Goal: Task Accomplishment & Management: Manage account settings

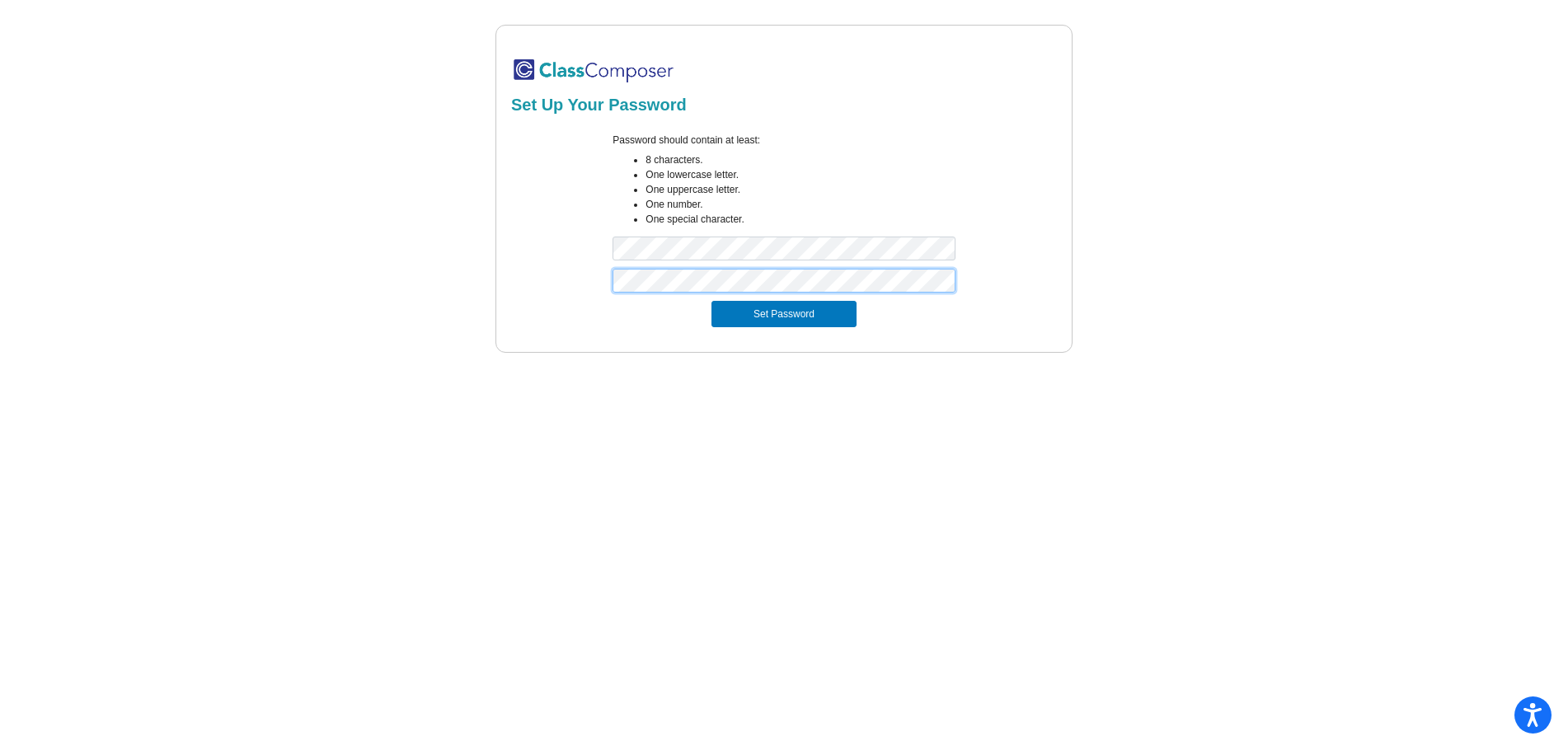
click at [711, 301] on button "Set Password" at bounding box center [784, 313] width 146 height 26
click at [572, 216] on div at bounding box center [555, 200] width 92 height 136
click at [691, 232] on div "Password should contain at least: 8 characters. One lowercase letter. One upper…" at bounding box center [783, 200] width 366 height 136
click at [614, 312] on div "Set Password" at bounding box center [784, 313] width 526 height 26
click at [761, 309] on button "Set Password" at bounding box center [784, 313] width 146 height 26
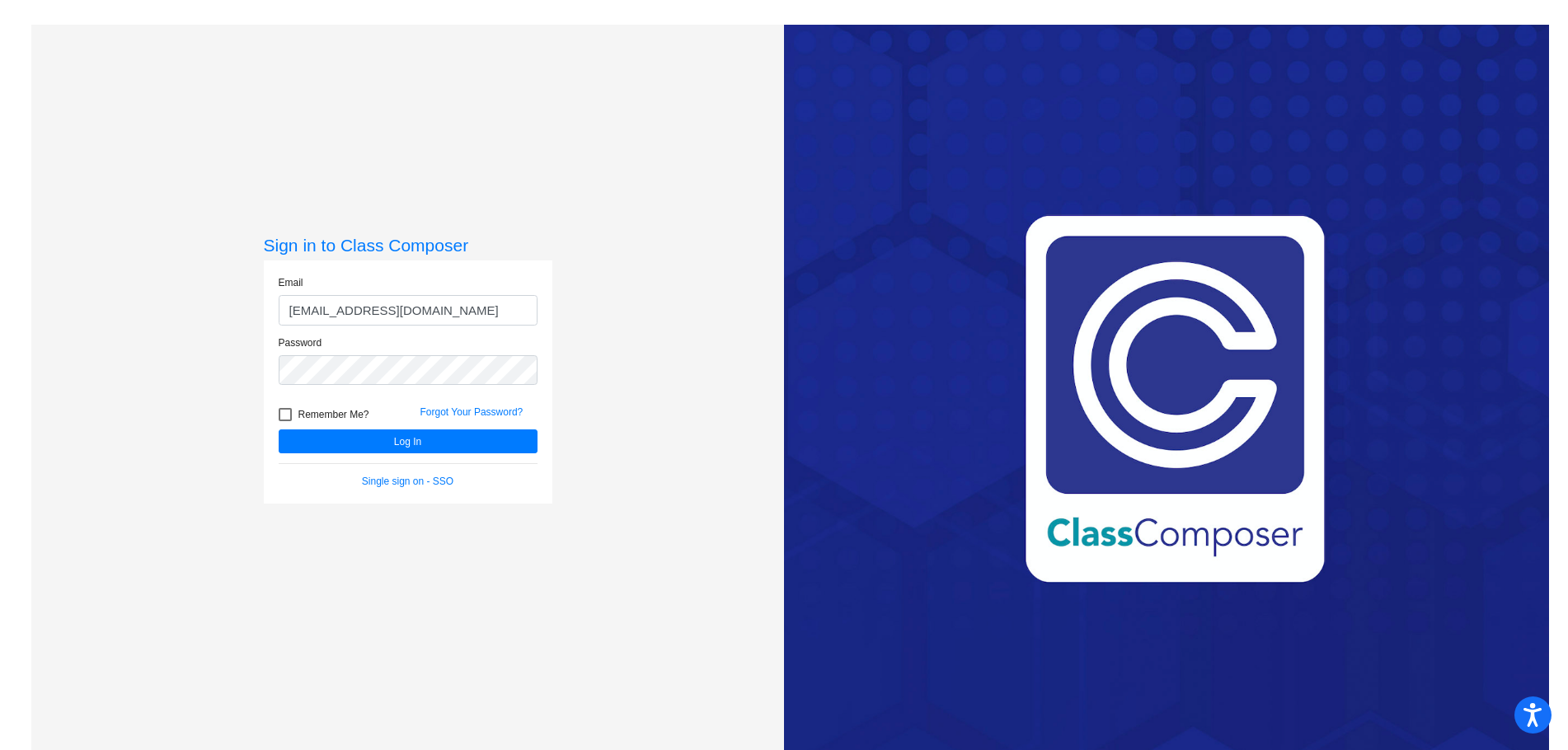
drag, startPoint x: 498, startPoint y: 305, endPoint x: 221, endPoint y: 337, distance: 278.8
click at [221, 337] on div "Sign in to Class Composer Email [EMAIL_ADDRESS][DOMAIN_NAME] Password Remember …" at bounding box center [407, 399] width 752 height 750
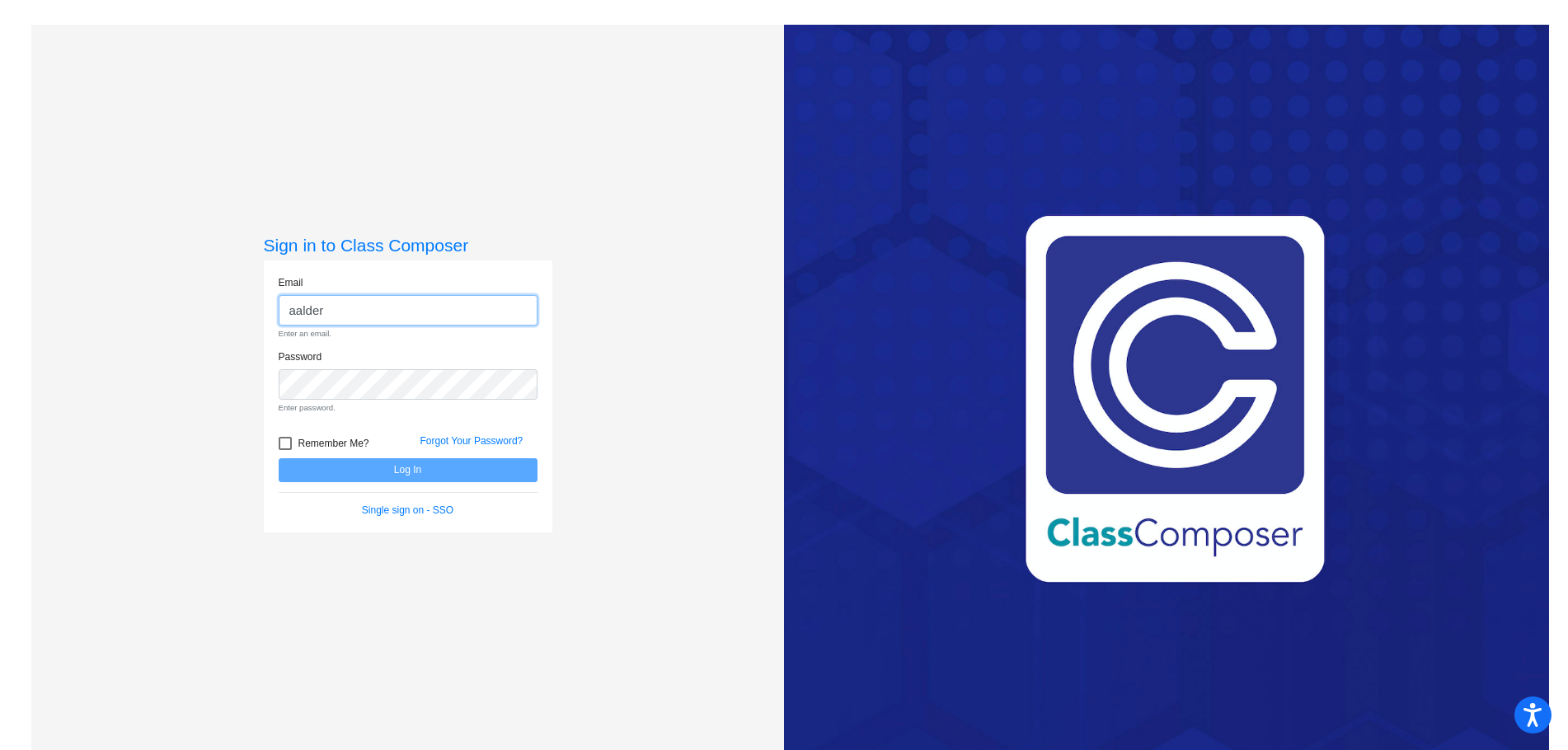
type input "[EMAIL_ADDRESS][DOMAIN_NAME]"
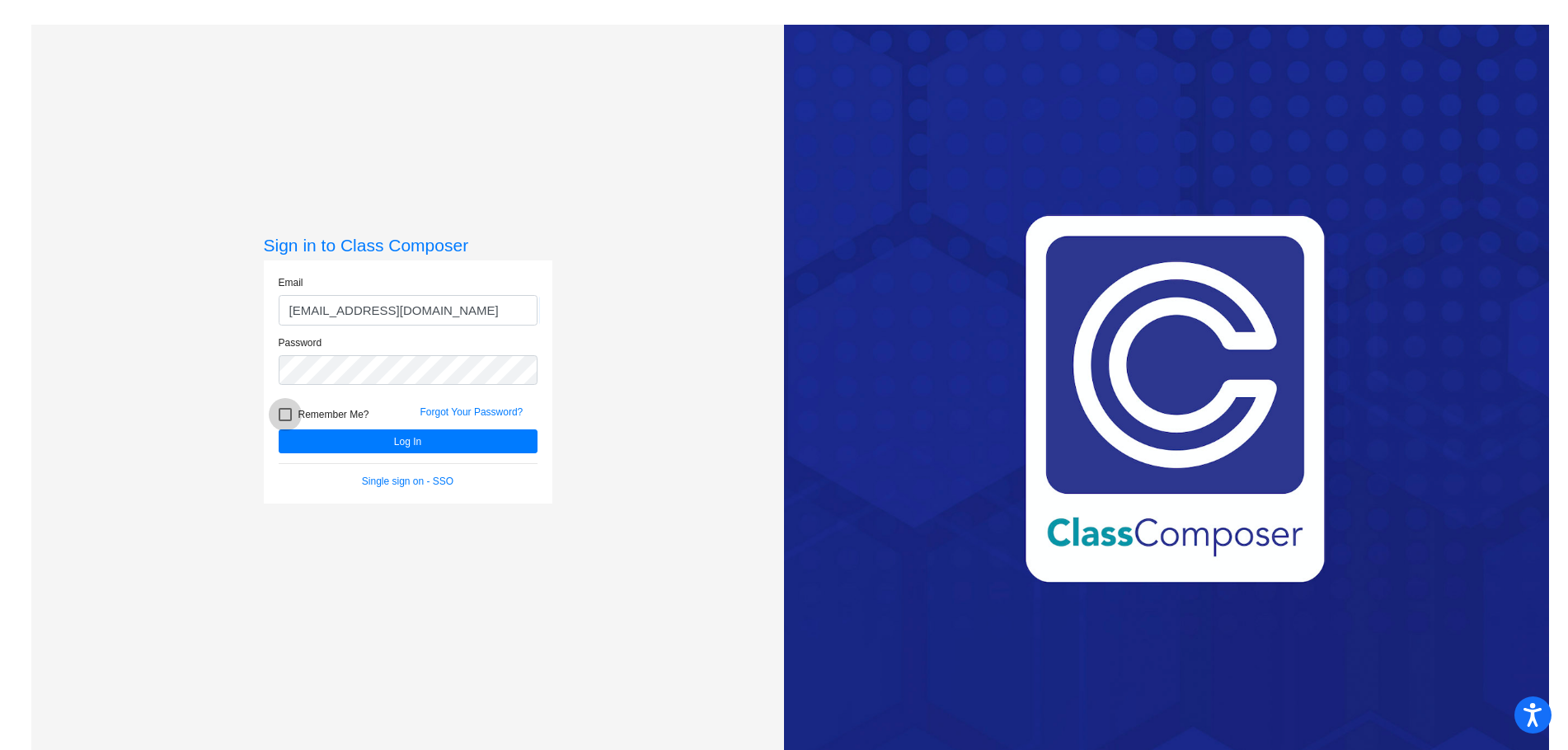
click at [278, 409] on div at bounding box center [285, 415] width 14 height 14
click at [284, 421] on input "Remember Me?" at bounding box center [284, 421] width 1 height 1
checkbox input "true"
click at [342, 444] on button "Log In" at bounding box center [407, 441] width 259 height 23
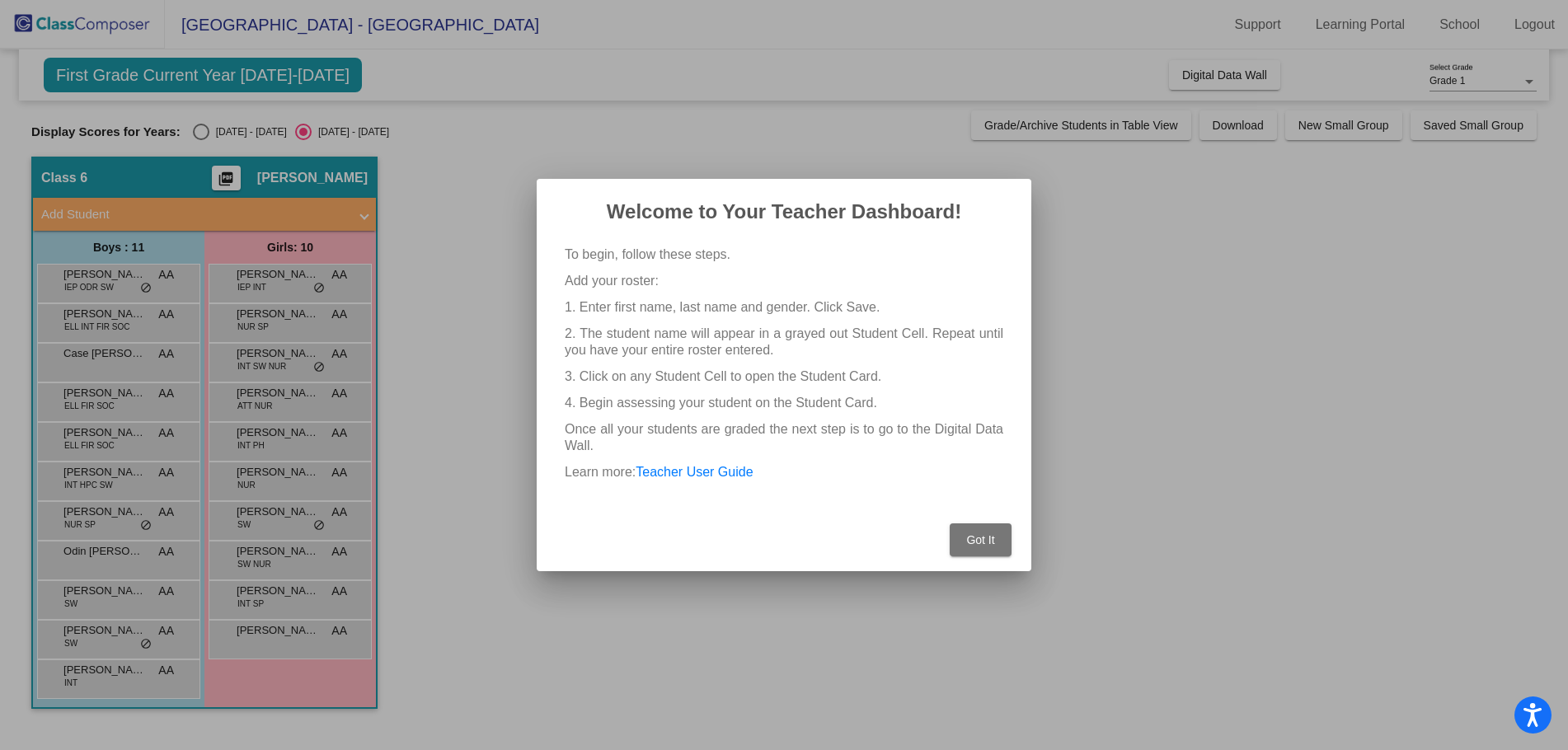
click at [967, 533] on button "Got It" at bounding box center [980, 540] width 62 height 33
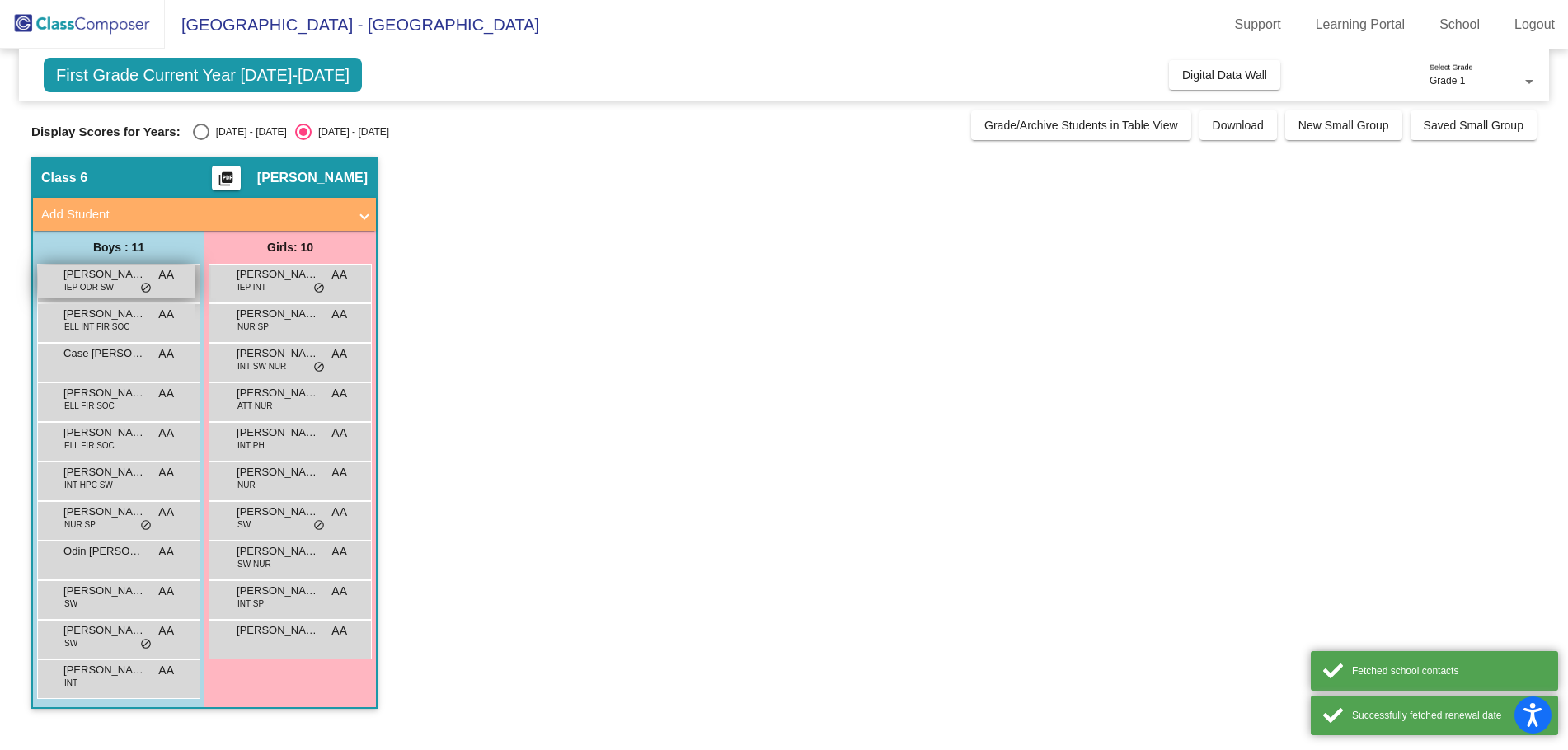
click at [139, 287] on div "[PERSON_NAME] IEP ODR SW AA lock do_not_disturb_alt" at bounding box center [116, 281] width 157 height 34
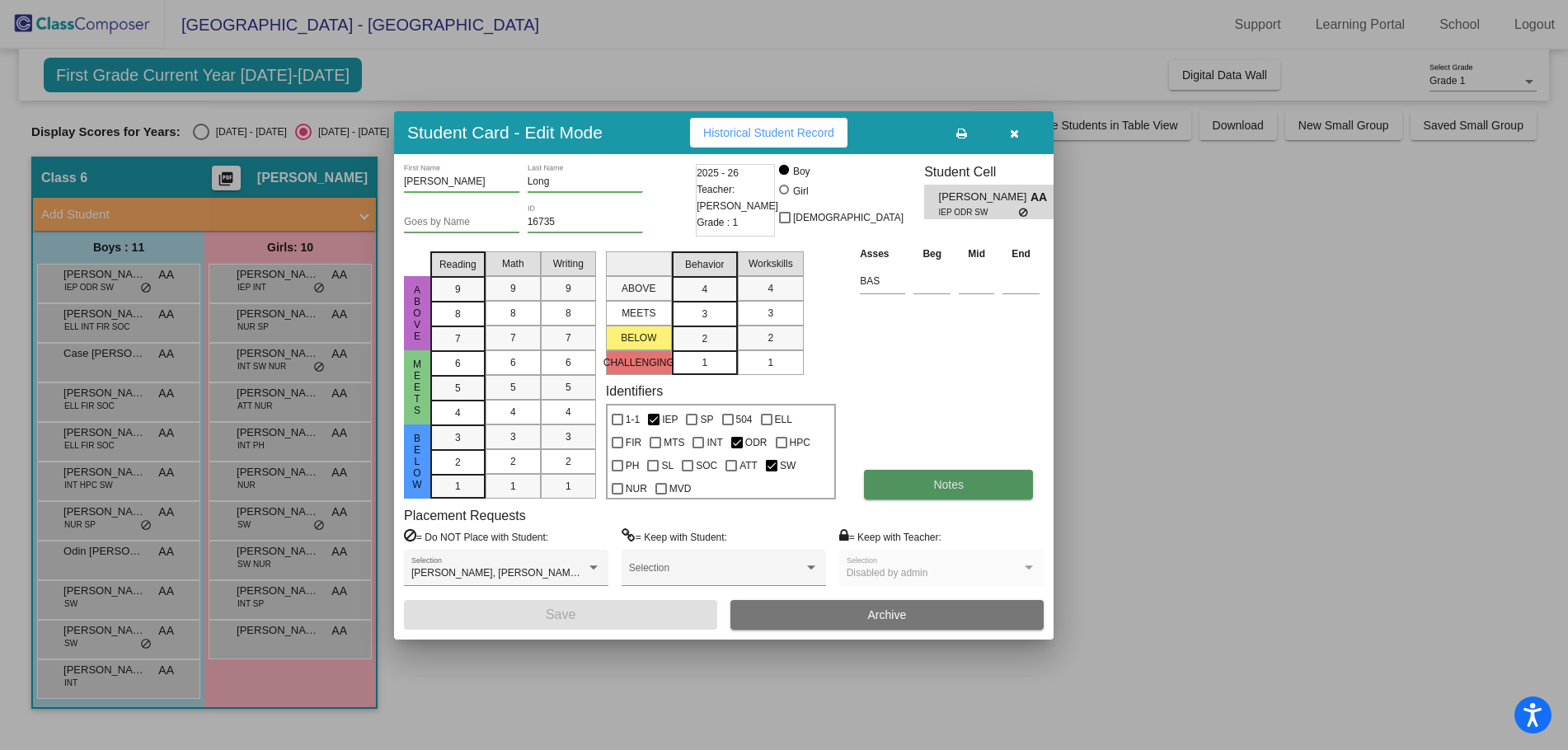
click at [911, 479] on button "Notes" at bounding box center [948, 484] width 169 height 29
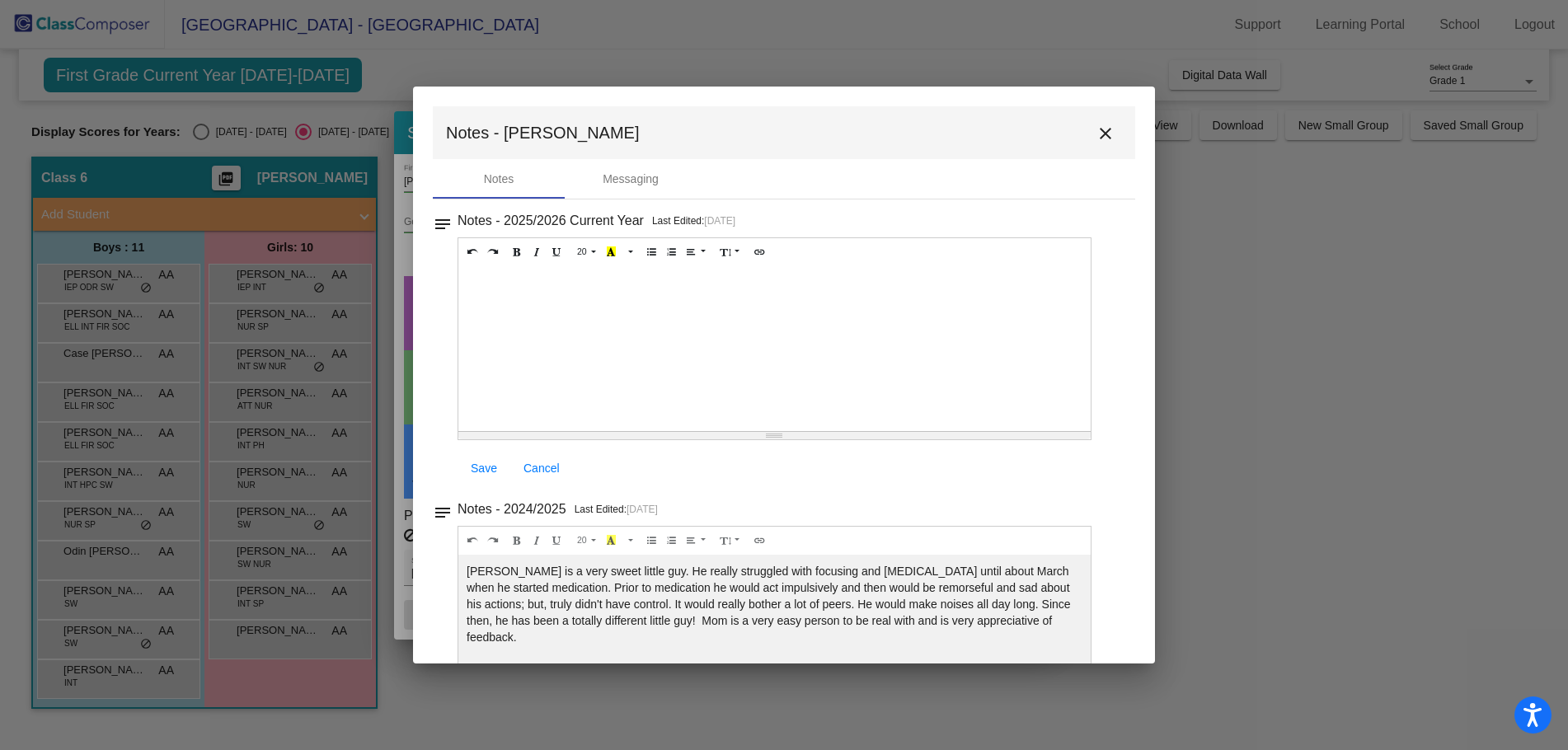
click at [1101, 135] on mat-icon "close" at bounding box center [1105, 134] width 20 height 20
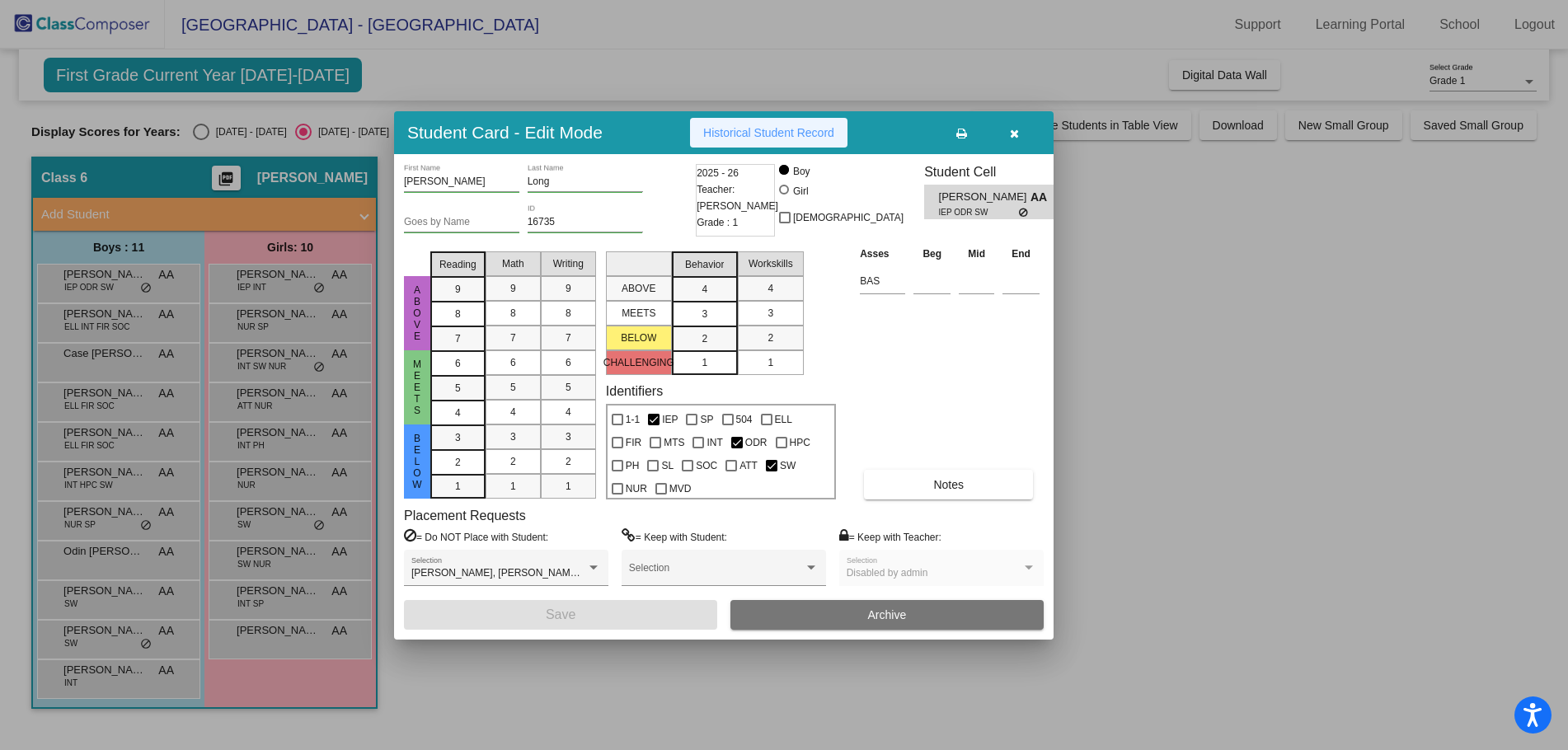
click at [781, 130] on span "Historical Student Record" at bounding box center [769, 133] width 131 height 14
click at [1010, 137] on icon "button" at bounding box center [1014, 134] width 9 height 12
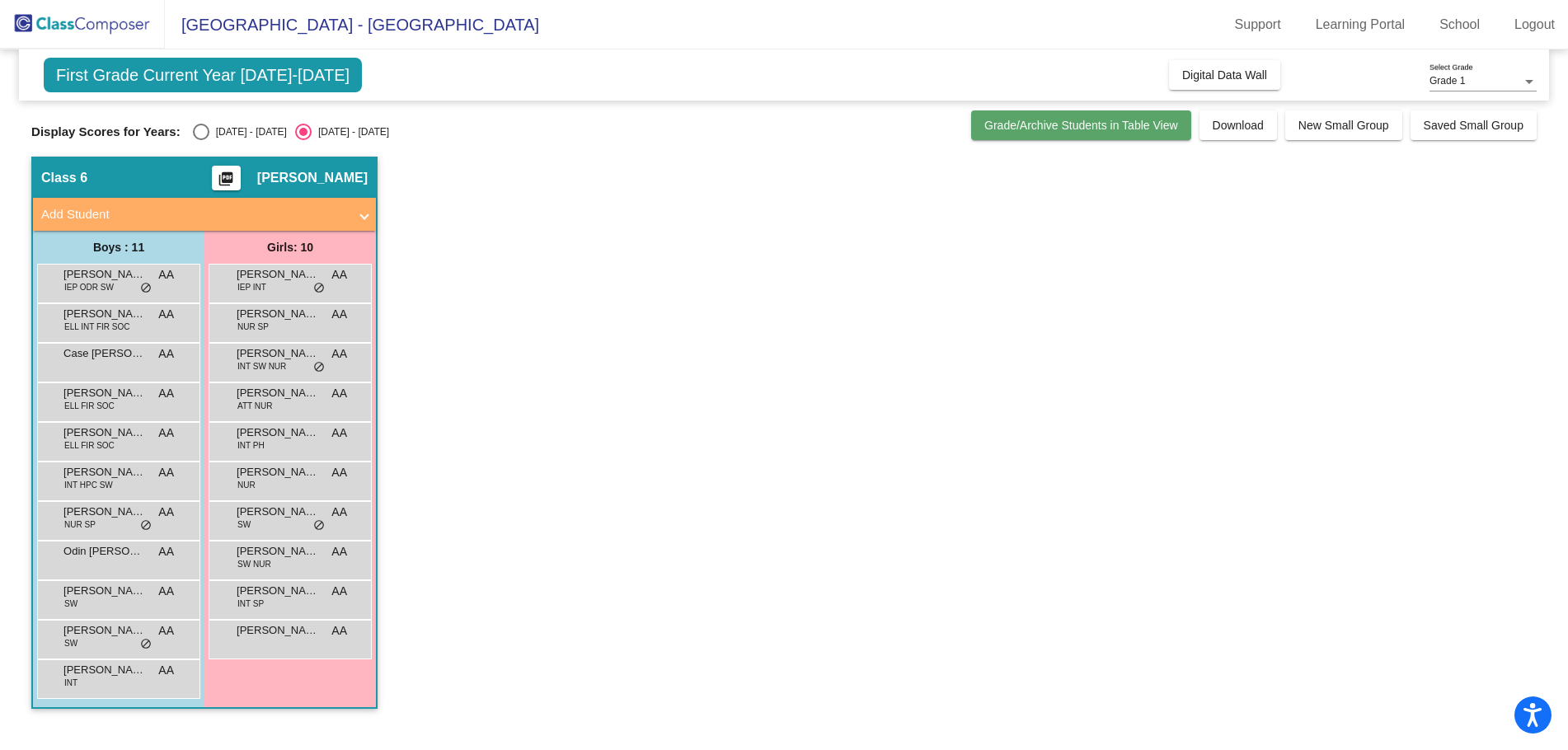
click at [1075, 133] on button "Grade/Archive Students in Table View" at bounding box center [1081, 125] width 220 height 29
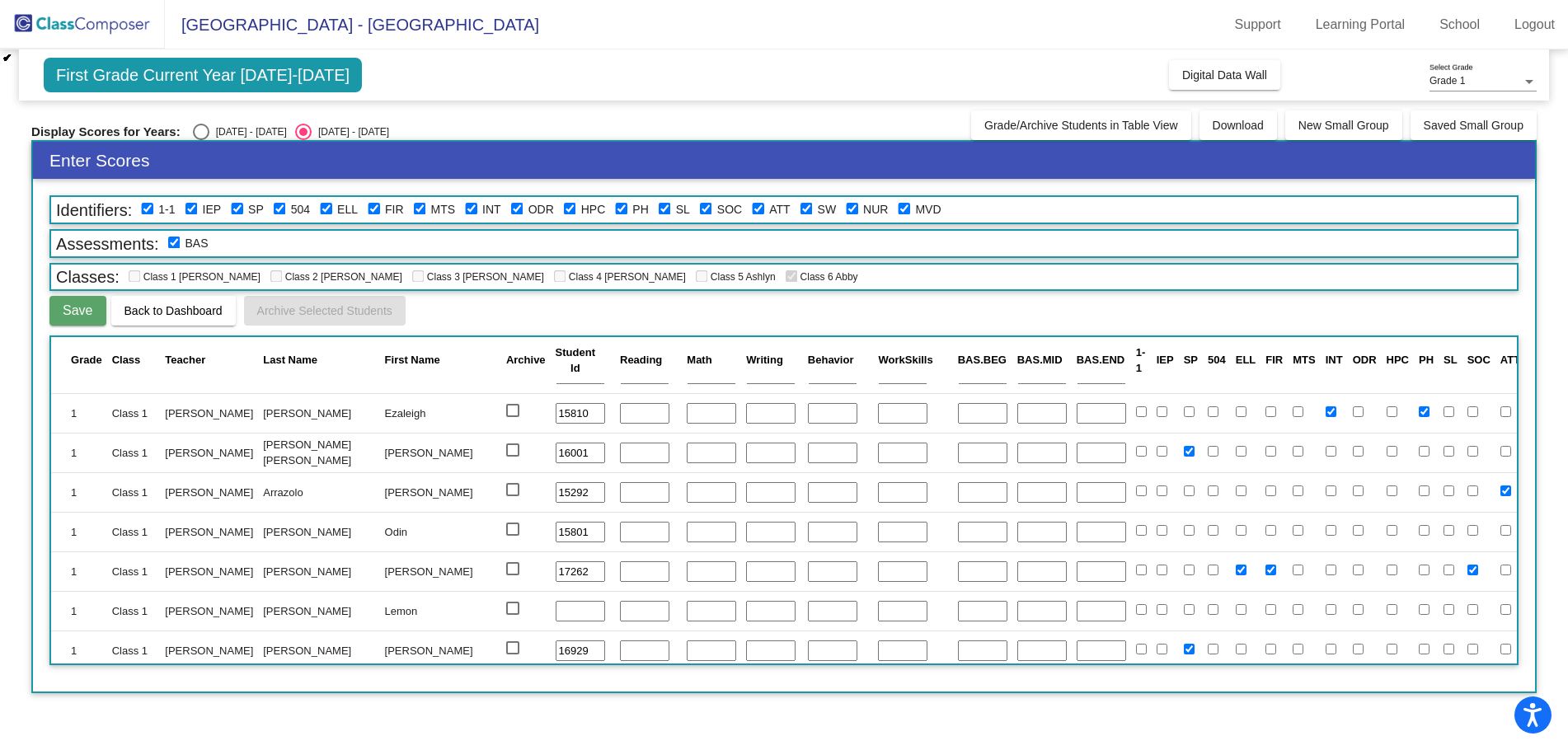
scroll to position [65, 0]
click at [1229, 135] on button "Download" at bounding box center [1238, 125] width 77 height 29
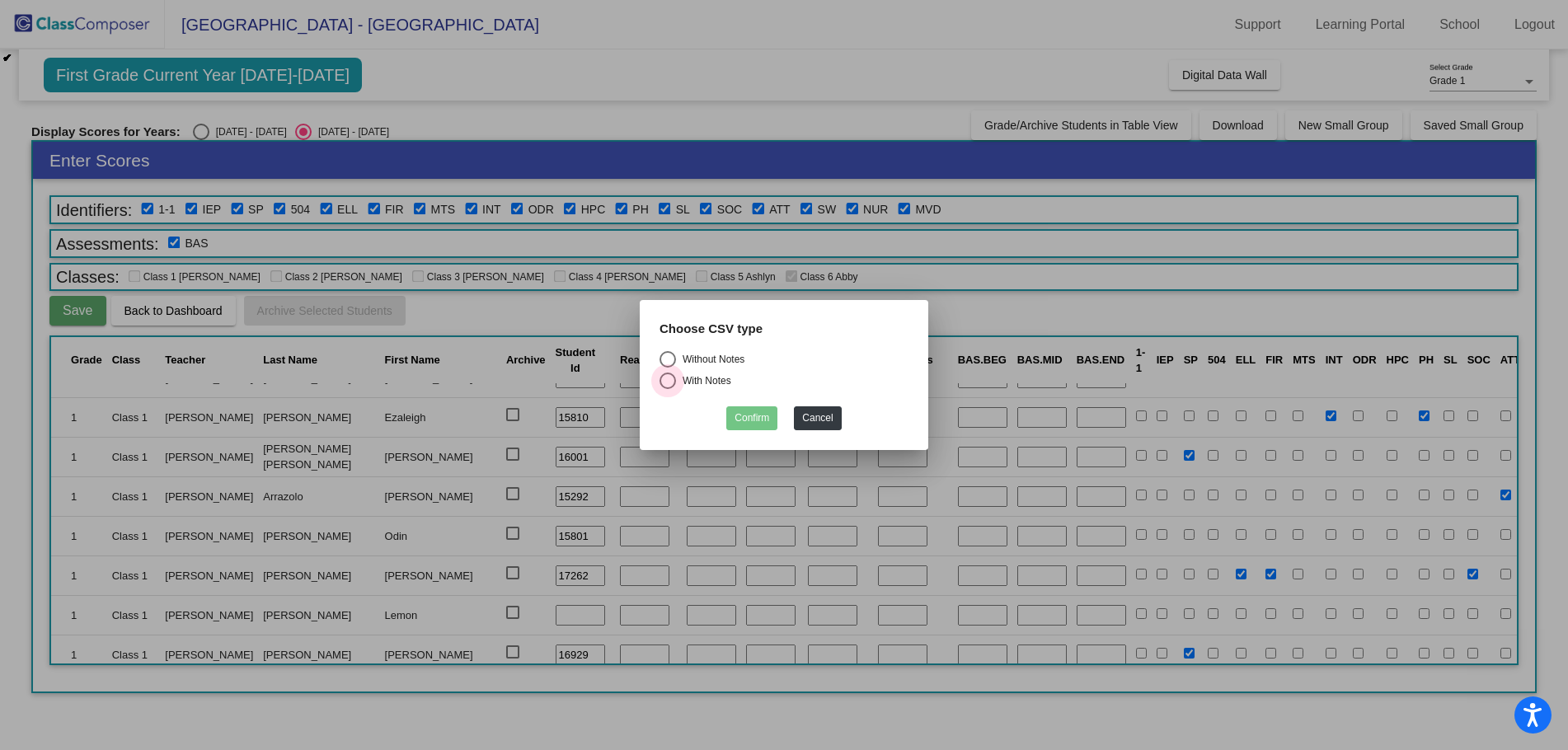
click at [667, 378] on div "Select an option" at bounding box center [667, 380] width 17 height 17
click at [667, 389] on input "With Notes" at bounding box center [667, 389] width 1 height 1
radio input "true"
click at [748, 421] on button "Confirm" at bounding box center [751, 418] width 51 height 23
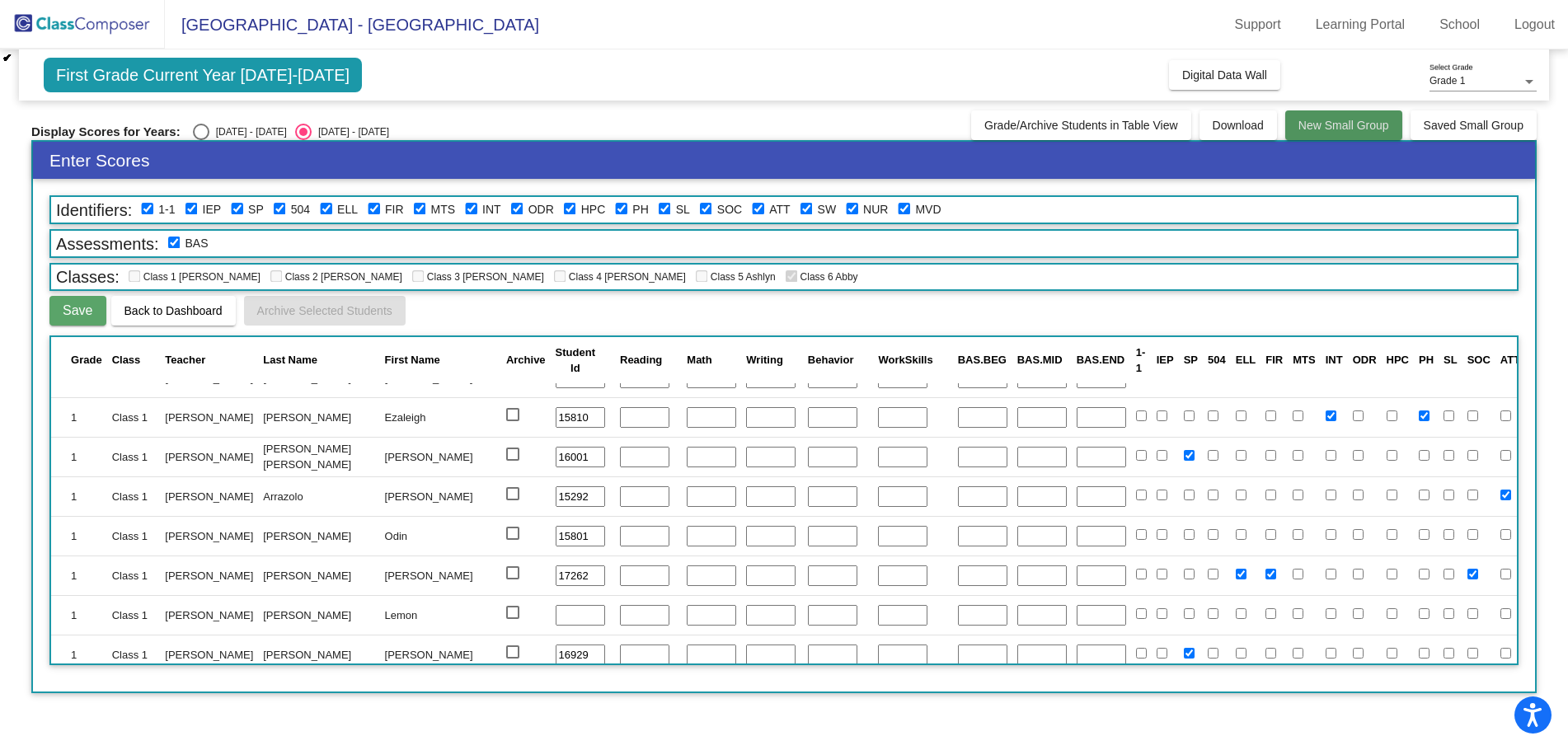
click at [1359, 125] on span "New Small Group" at bounding box center [1343, 126] width 91 height 14
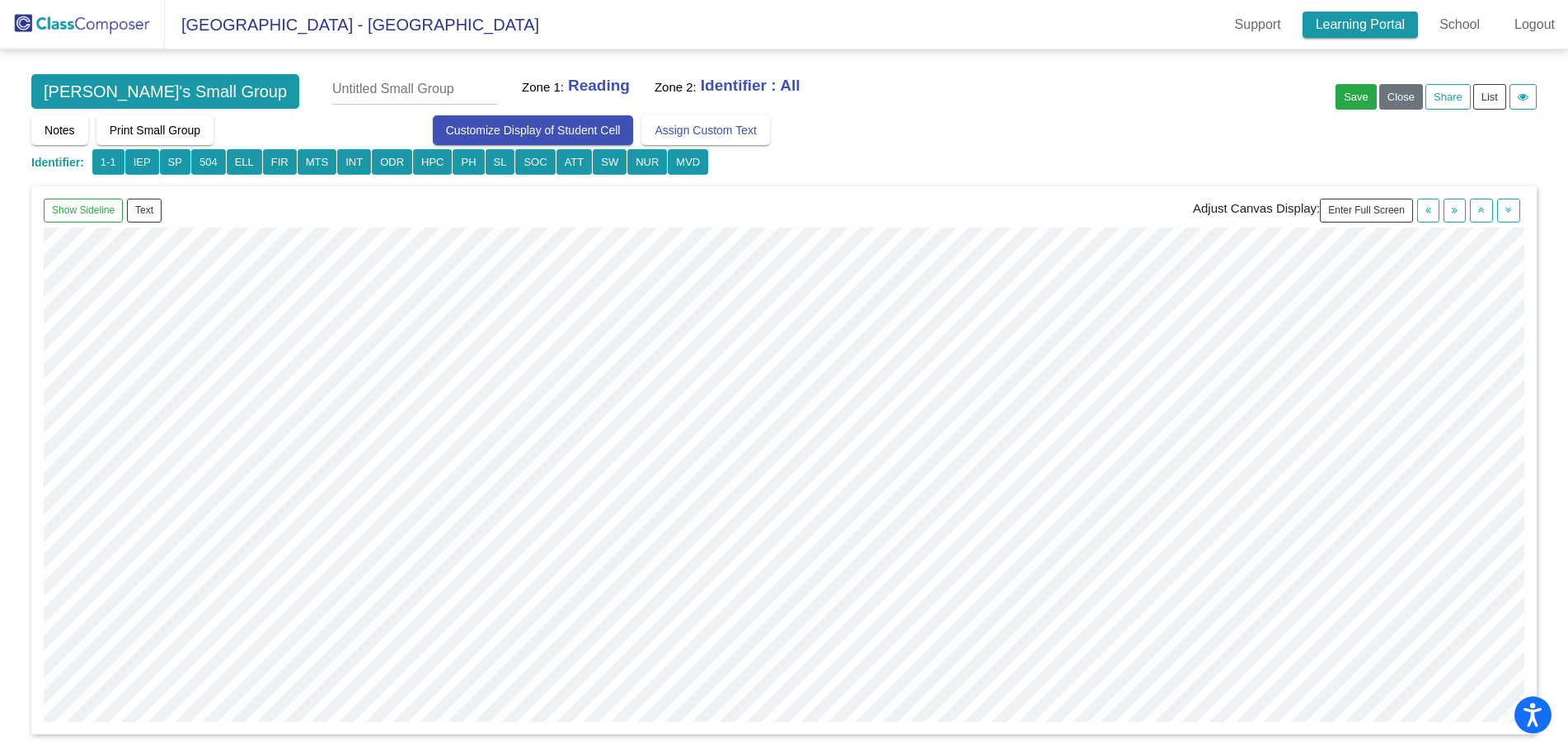
click at [1366, 24] on link "Learning Portal" at bounding box center [1360, 24] width 116 height 26
click at [823, 76] on div "[PERSON_NAME]'s Small Group Zone 1: Reading Zone 2: Identifier : All Save Close…" at bounding box center [784, 95] width 1505 height 41
click at [568, 80] on b "Reading" at bounding box center [598, 85] width 62 height 18
click at [104, 17] on img at bounding box center [82, 24] width 165 height 49
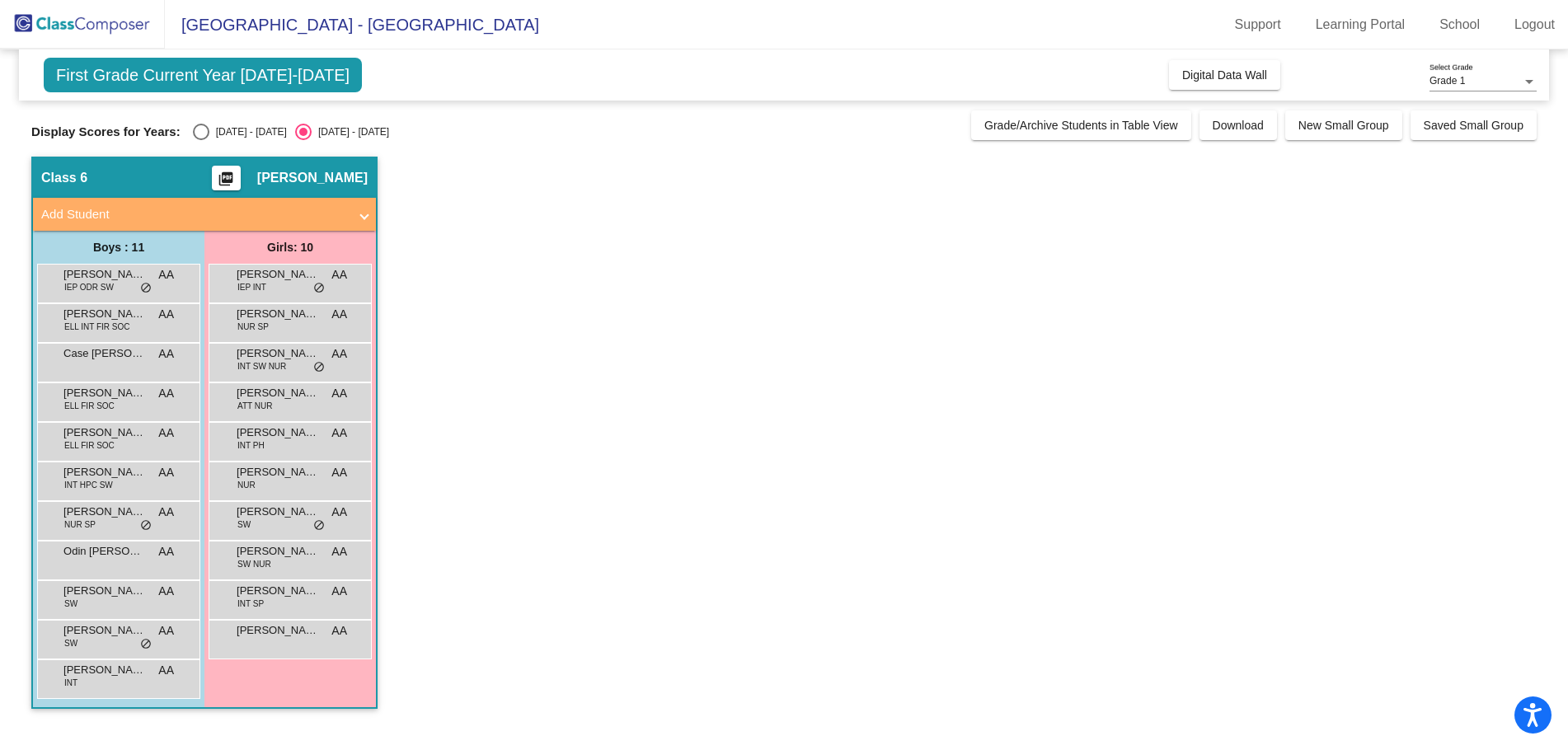
click at [362, 215] on span at bounding box center [364, 214] width 7 height 19
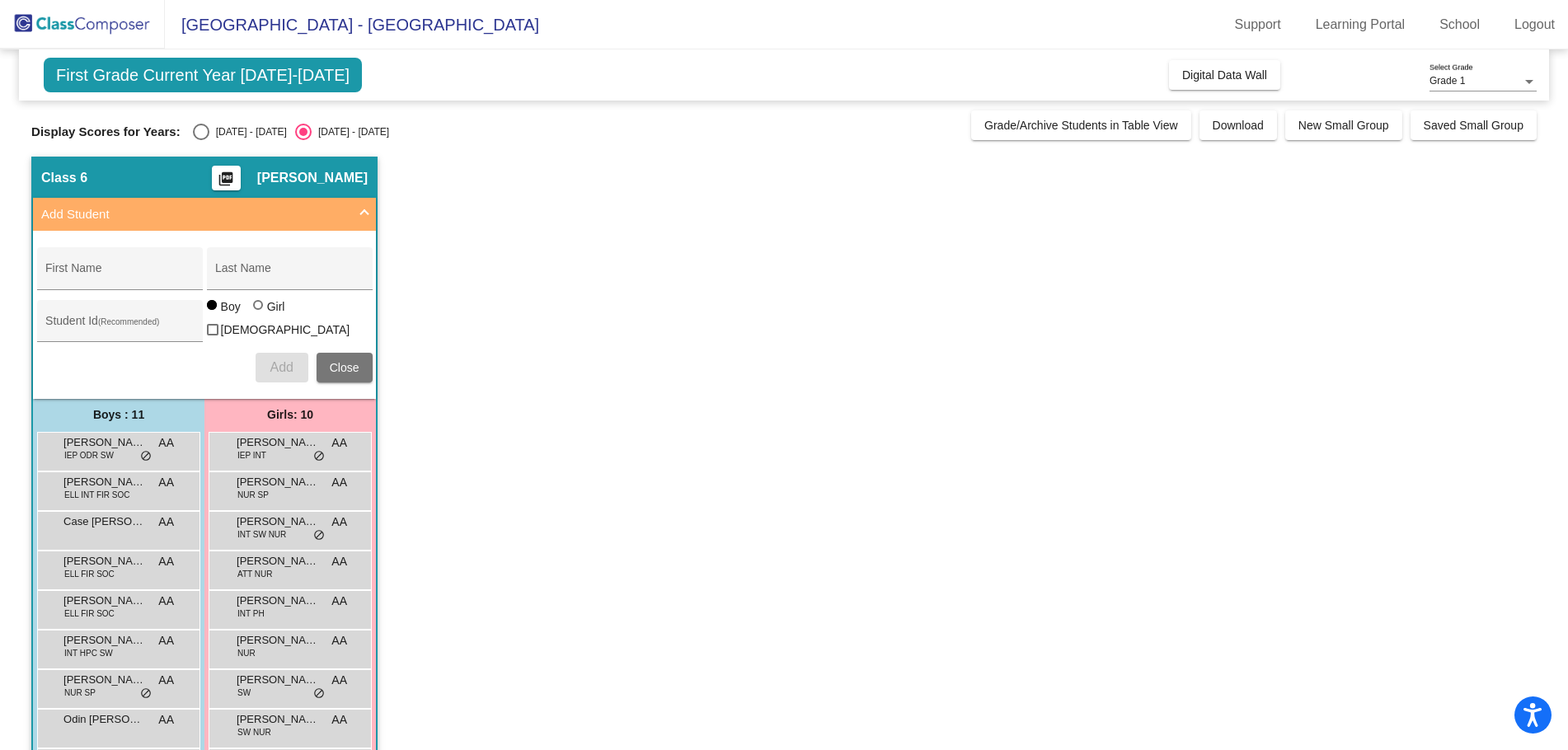
click at [361, 215] on span at bounding box center [364, 214] width 7 height 19
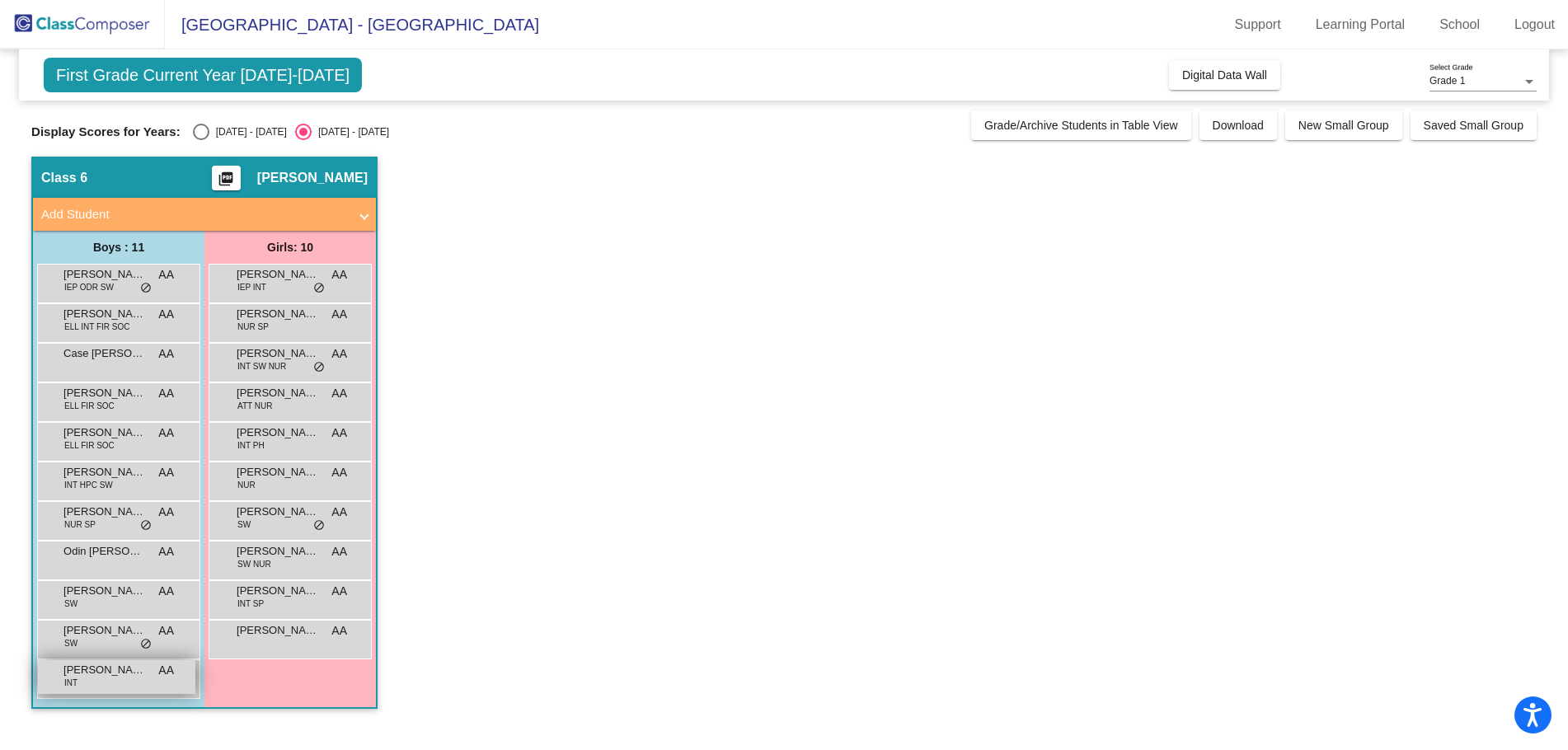
click at [111, 676] on span "[PERSON_NAME]" at bounding box center [105, 670] width 82 height 17
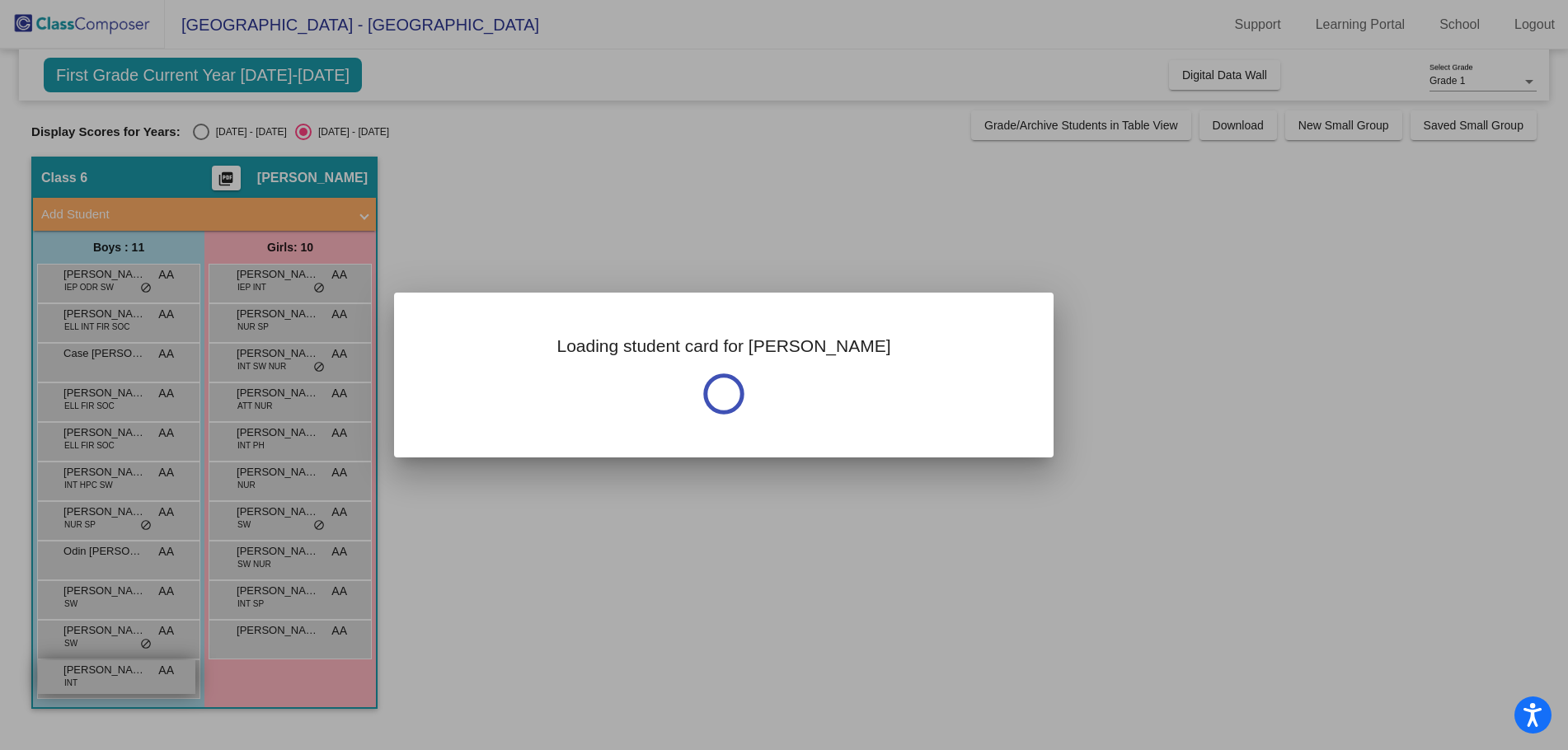
click at [112, 676] on div at bounding box center [784, 375] width 1568 height 750
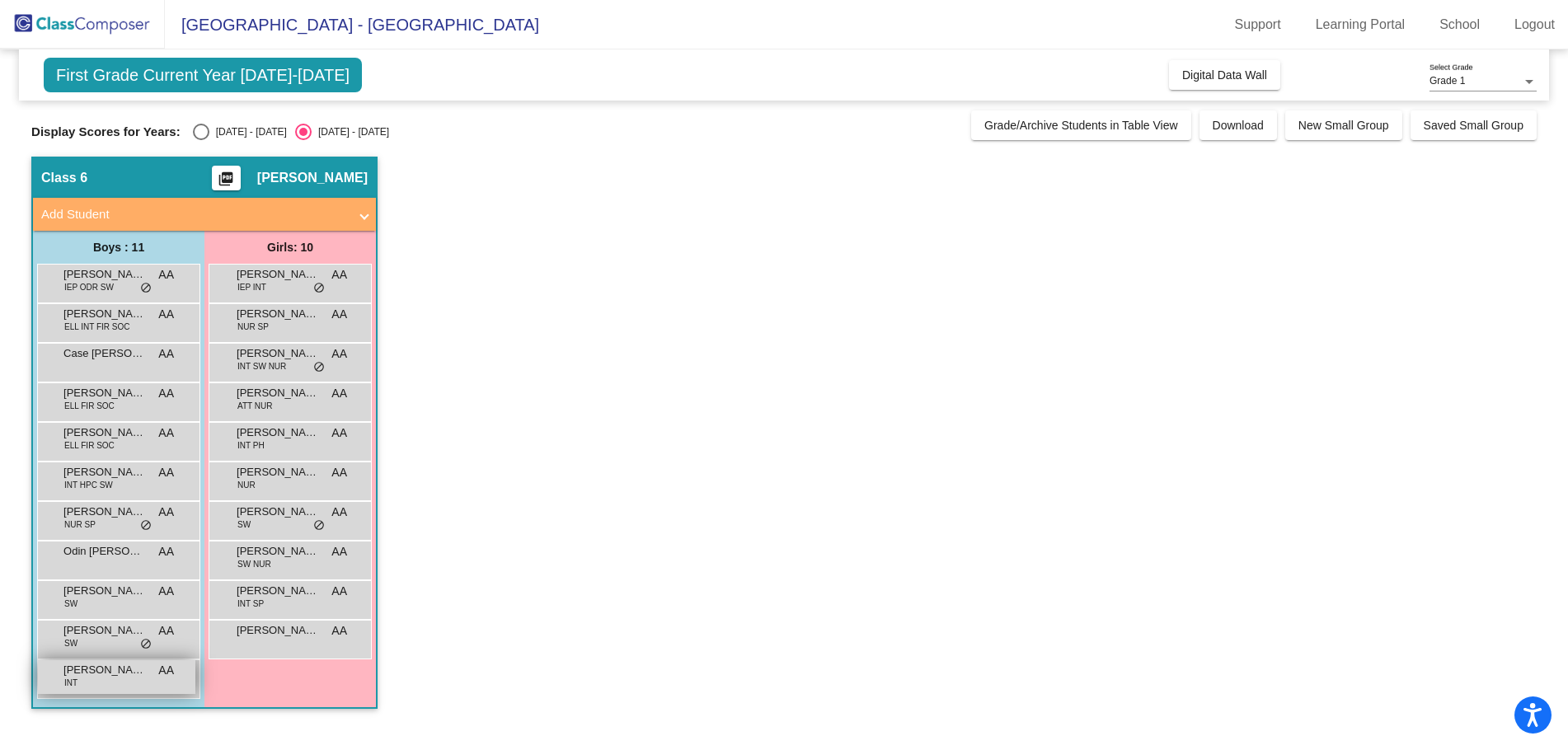
click at [113, 671] on span "[PERSON_NAME]" at bounding box center [105, 670] width 82 height 17
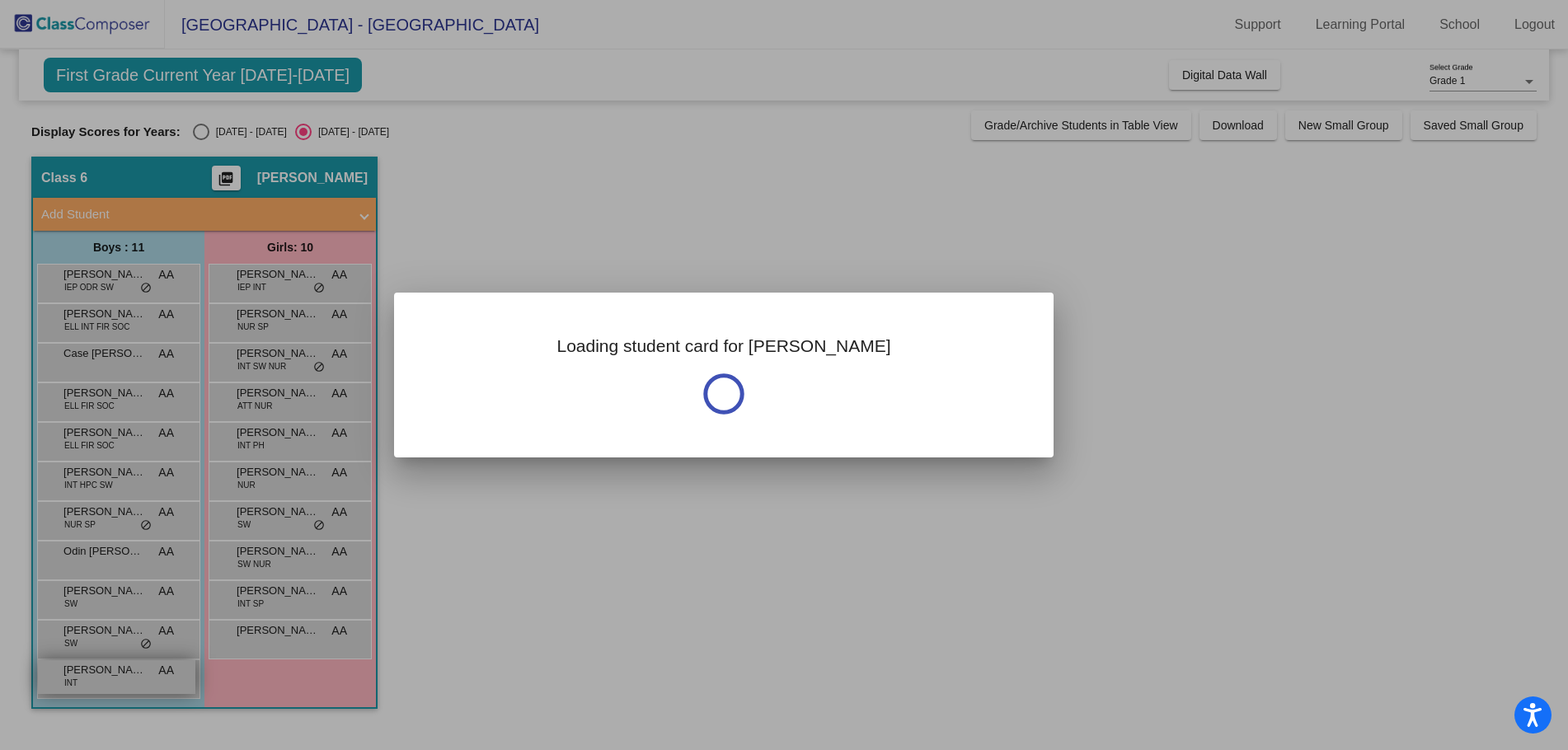
click at [113, 671] on div at bounding box center [784, 375] width 1568 height 750
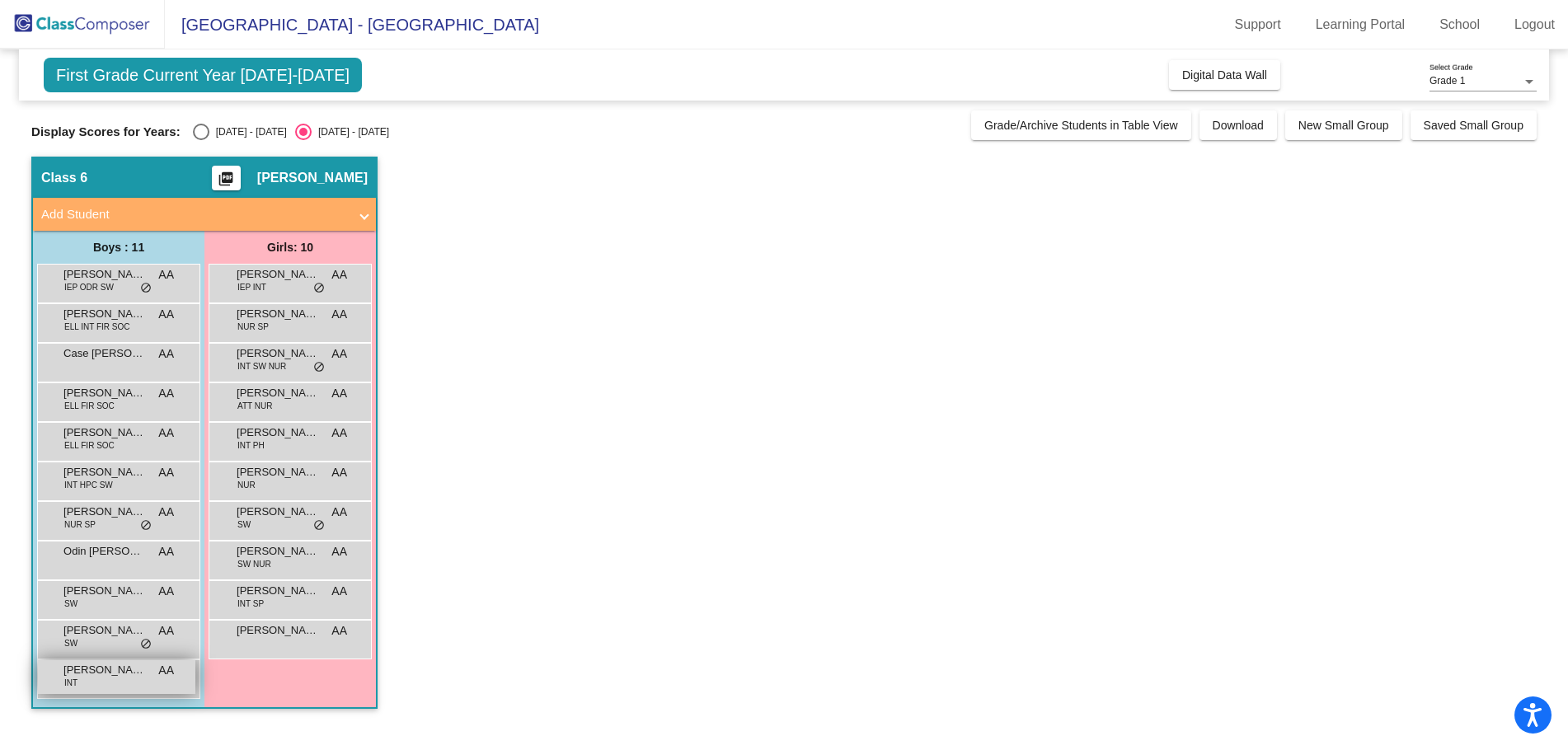
click at [114, 670] on span "[PERSON_NAME]" at bounding box center [105, 670] width 82 height 17
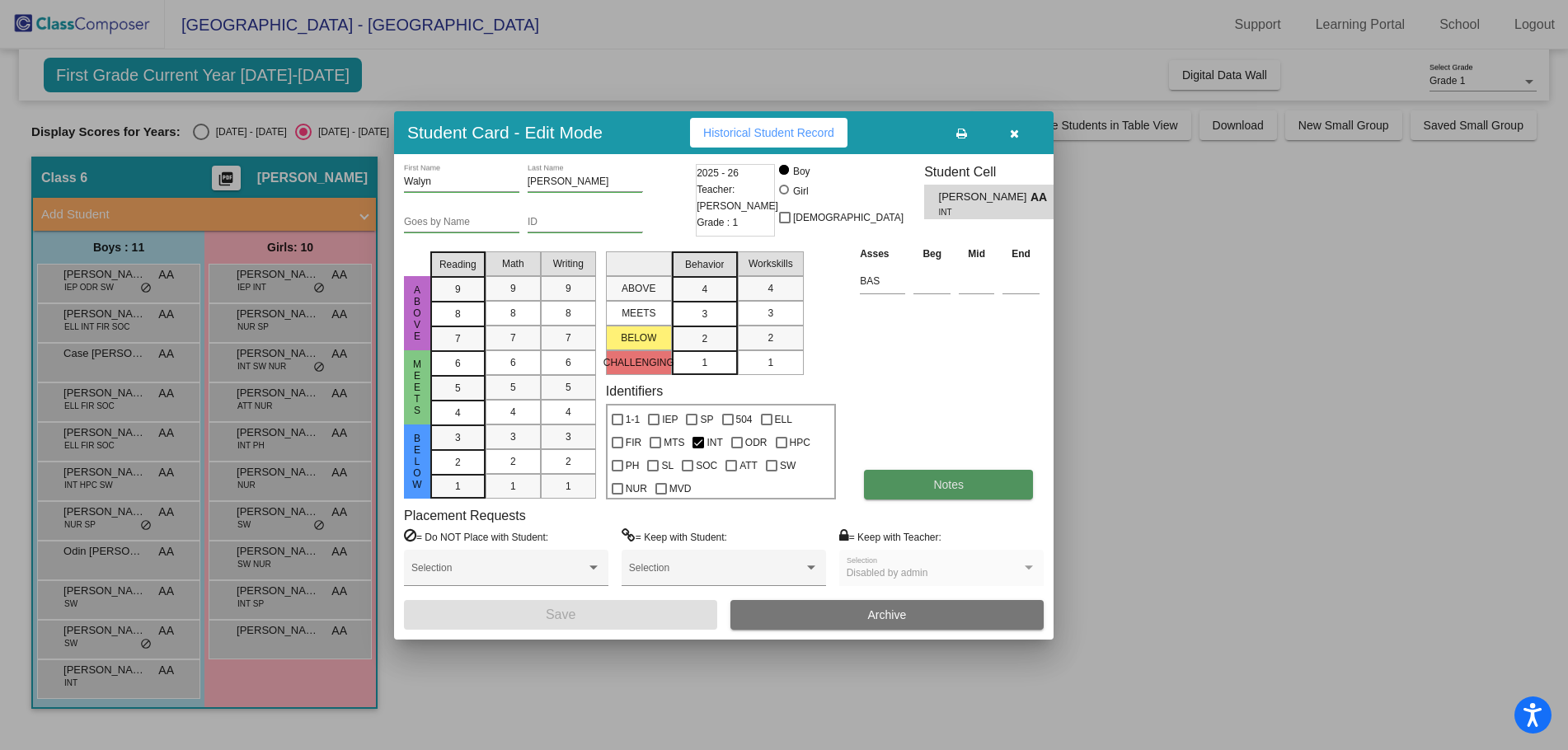
click at [955, 495] on button "Notes" at bounding box center [948, 484] width 169 height 29
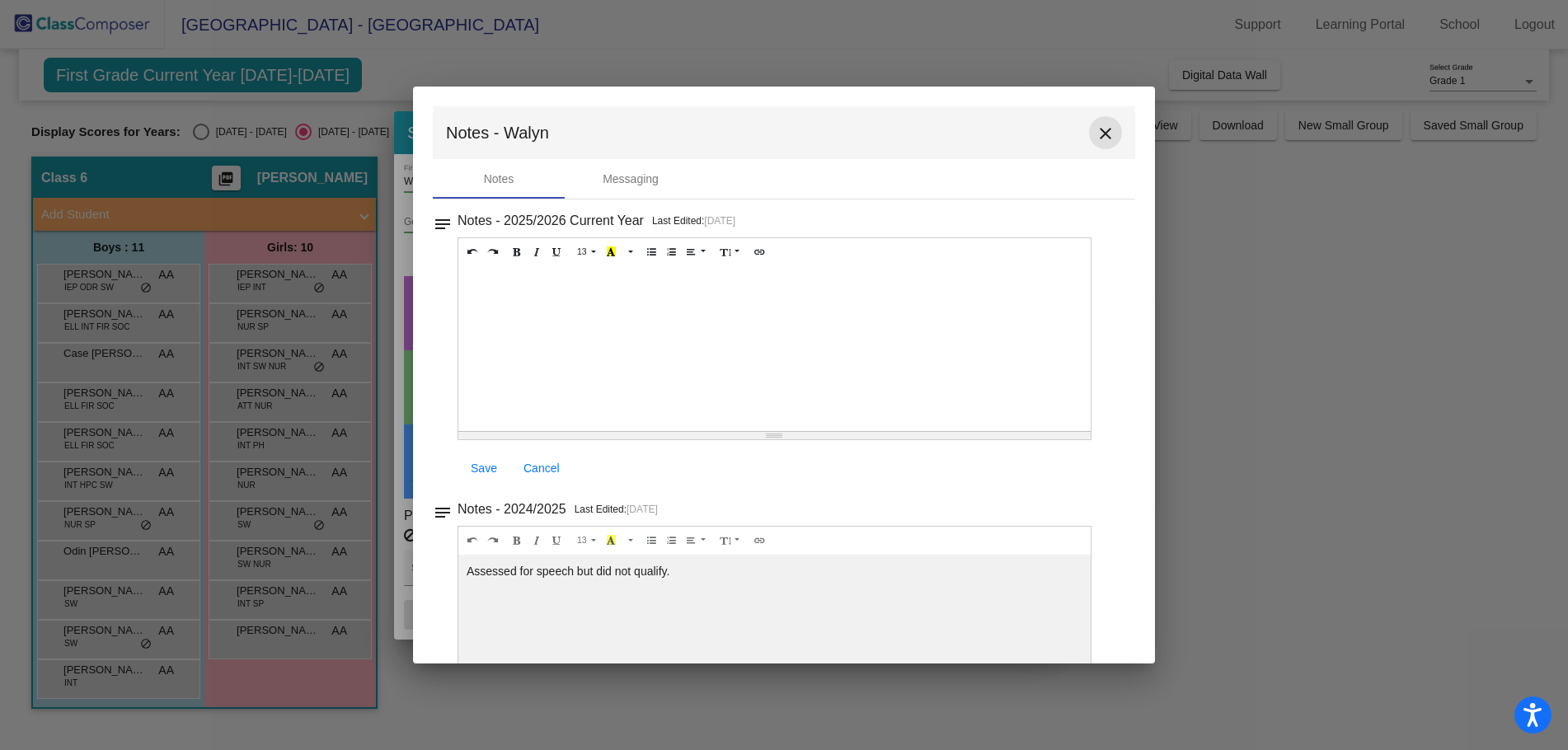
click at [1095, 136] on mat-icon "close" at bounding box center [1105, 134] width 20 height 20
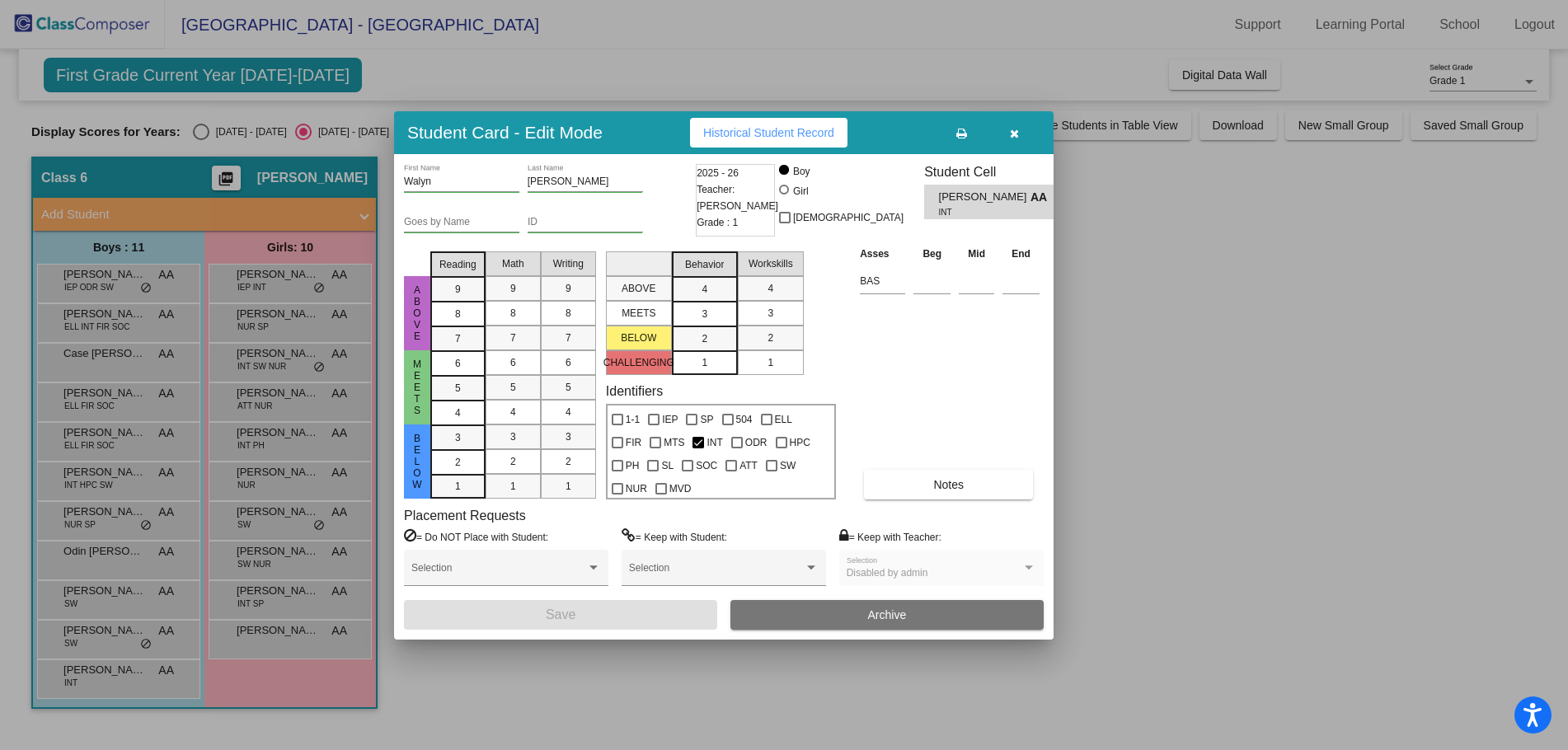
click at [1016, 135] on icon "button" at bounding box center [1014, 134] width 9 height 12
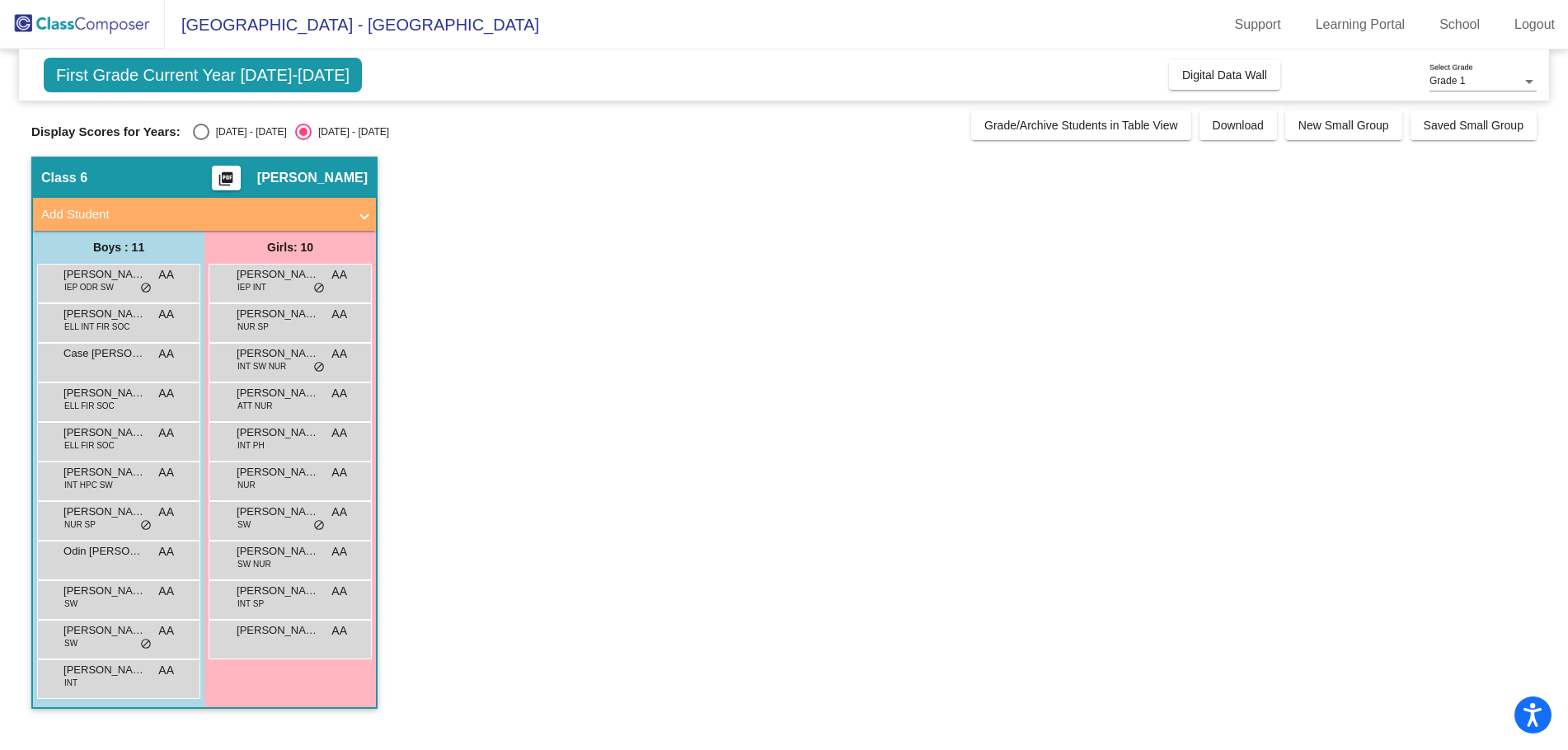
click at [594, 498] on app-classroom "Class 6 picture_as_pdf [PERSON_NAME] Add Student First Name Last Name Student I…" at bounding box center [784, 440] width 1505 height 568
click at [134, 316] on span "[PERSON_NAME]" at bounding box center [105, 313] width 82 height 17
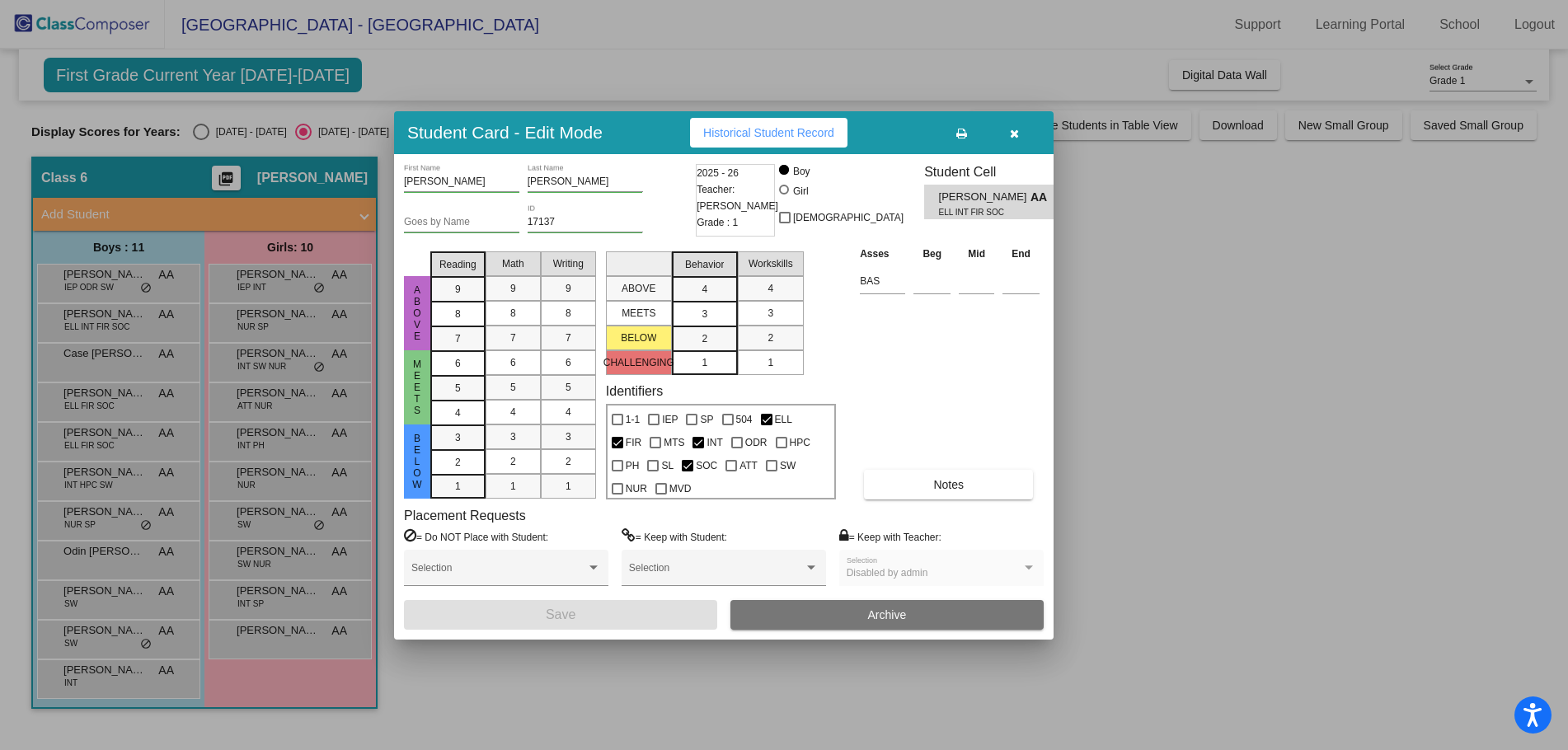
click at [804, 130] on span "Historical Student Record" at bounding box center [769, 133] width 131 height 14
